Goal: Find specific page/section

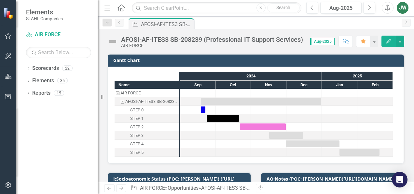
checkbox input "true"
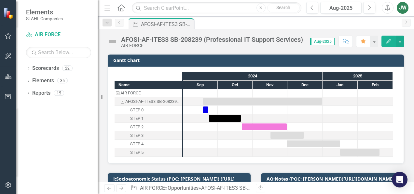
click at [59, 139] on div "Dropdown Scorecards 22 Dropdown [PERSON_NAME] Companies Dropdown ARMY ITES-3s D…" at bounding box center [56, 128] width 81 height 131
click at [179, 8] on input "text" at bounding box center [217, 7] width 170 height 11
type input "b"
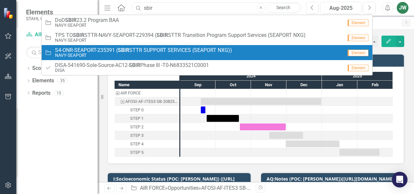
type input "sbir"
click at [146, 55] on small "NAVY-SEAPORT" at bounding box center [143, 55] width 177 height 5
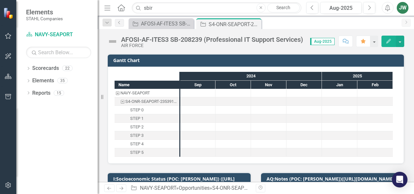
checkbox input "true"
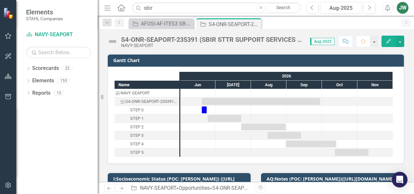
checkbox input "true"
